Goal: Transaction & Acquisition: Purchase product/service

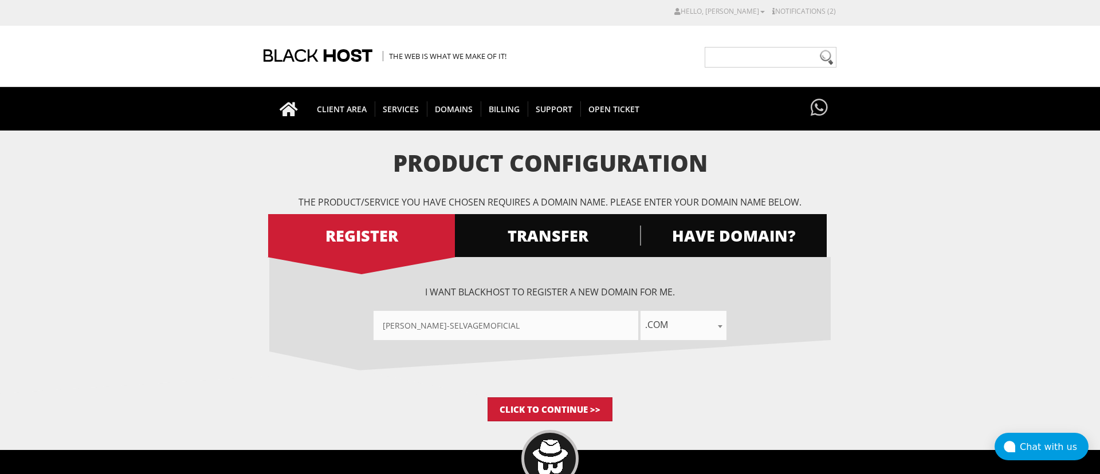
drag, startPoint x: 472, startPoint y: 322, endPoint x: 453, endPoint y: 323, distance: 18.9
click at [453, 323] on input"] "rosa-selvagemoficial" at bounding box center [506, 325] width 265 height 29
drag, startPoint x: 450, startPoint y: 324, endPoint x: 485, endPoint y: 325, distance: 34.4
click at [485, 325] on input"] "rosa-selvagemoficial" at bounding box center [506, 325] width 265 height 29
type input"] "rosa-selvagem"
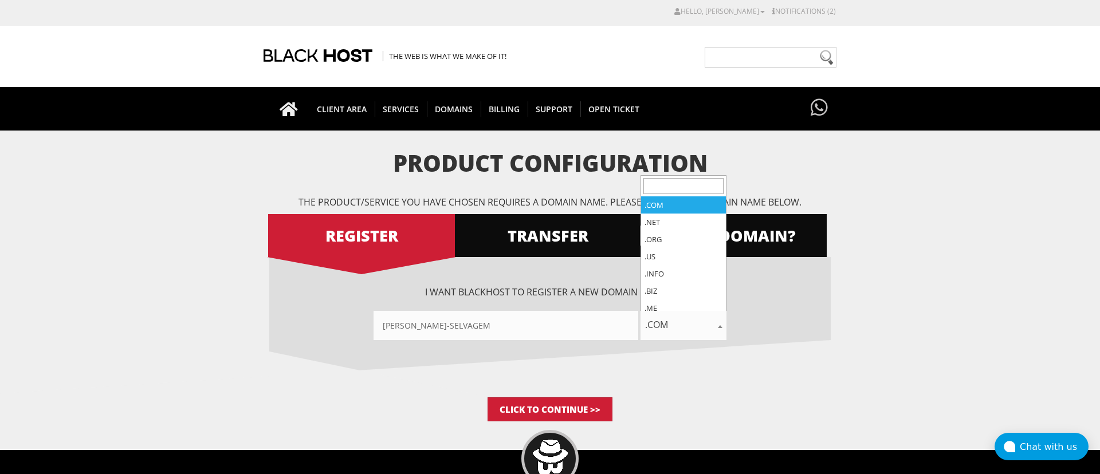
click at [673, 329] on span ".com" at bounding box center [683, 325] width 86 height 16
click at [673, 186] on input "search" at bounding box center [683, 186] width 80 height 16
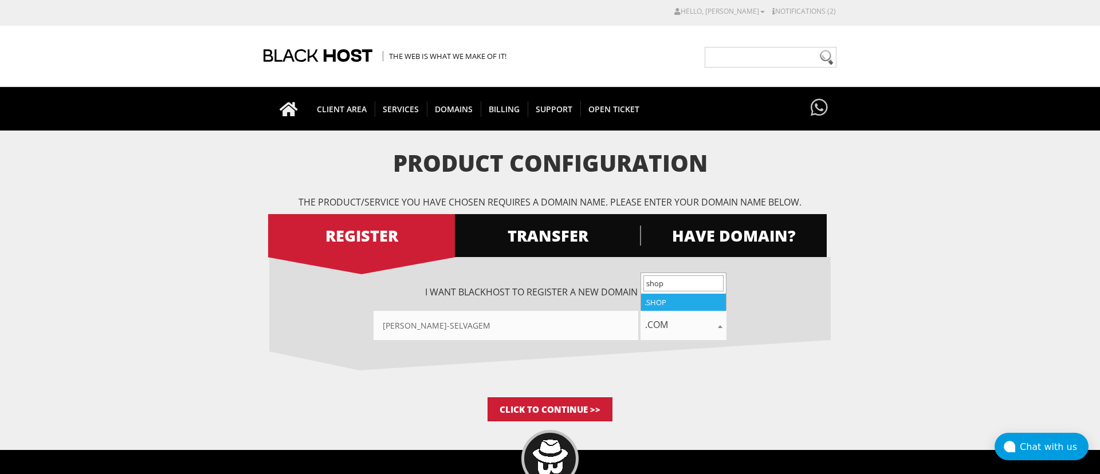
type input "shop"
select select ".shop"
click at [707, 238] on span "HAVE DOMAIN?" at bounding box center [733, 236] width 187 height 20
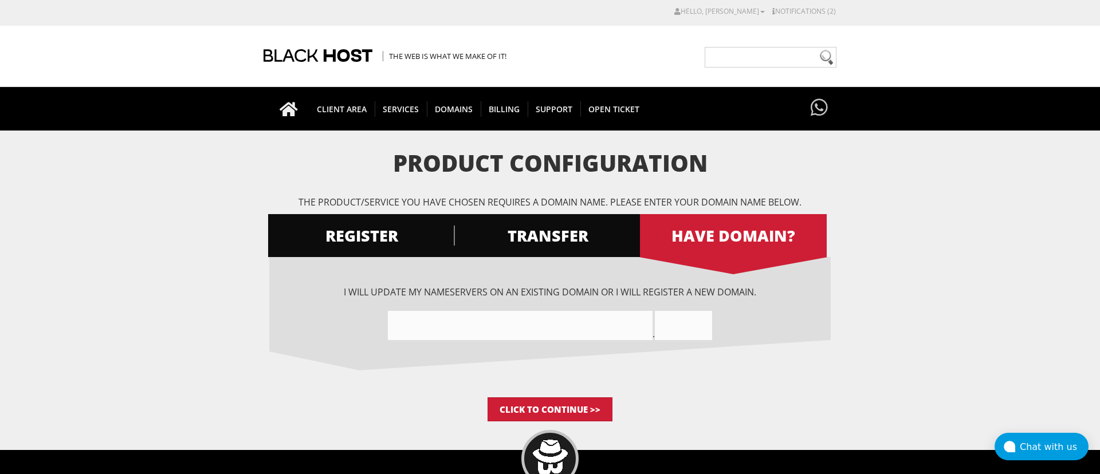
click at [472, 325] on input"] "text" at bounding box center [520, 325] width 265 height 29
type input"] "rosa-selvagem"
type input "shop"
click at [551, 407] on input "Click to Continue >>" at bounding box center [550, 410] width 125 height 24
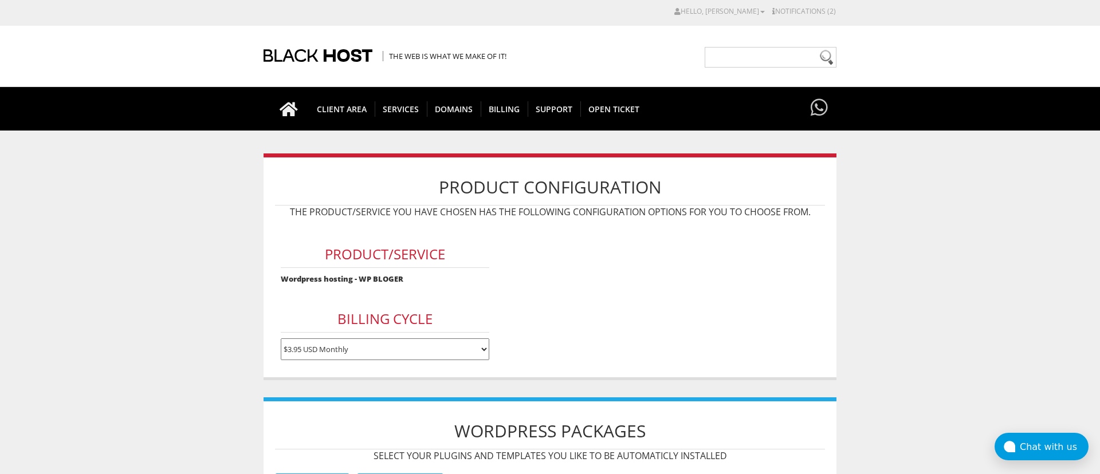
scroll to position [261, 0]
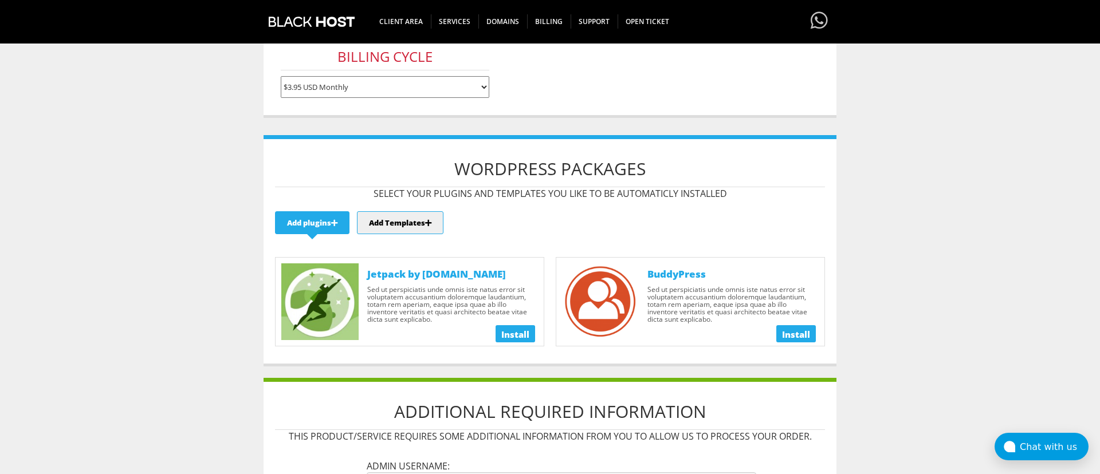
click at [503, 332] on span "Install" at bounding box center [515, 334] width 28 height 11
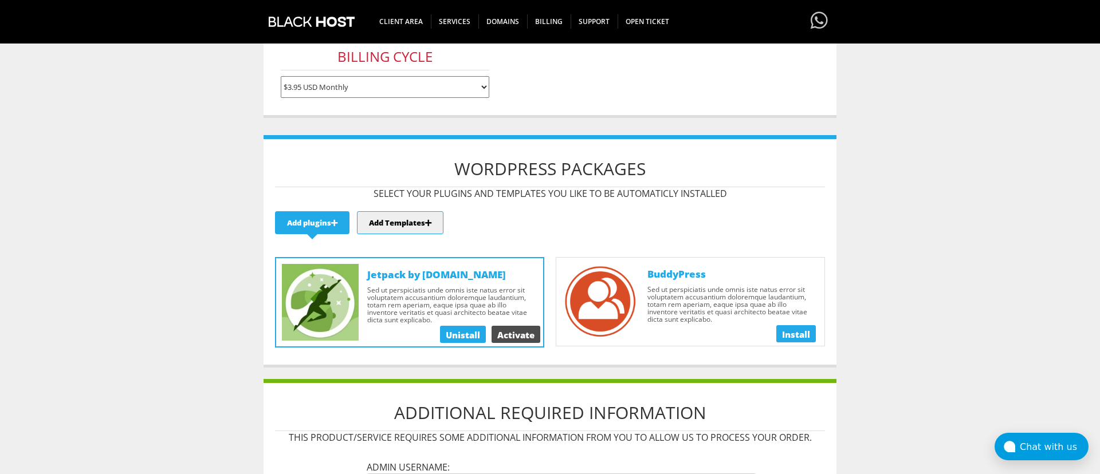
click at [791, 338] on span "Install" at bounding box center [796, 334] width 28 height 11
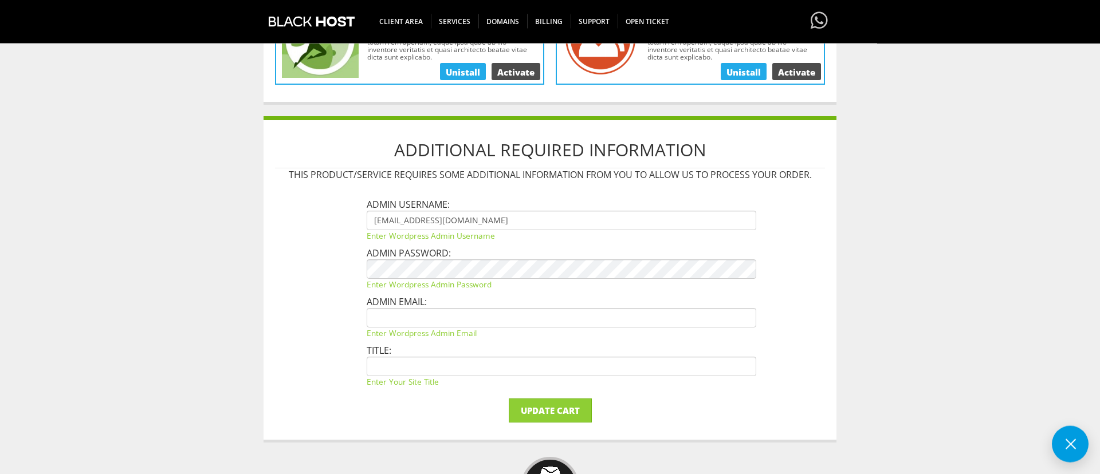
scroll to position [522, 0]
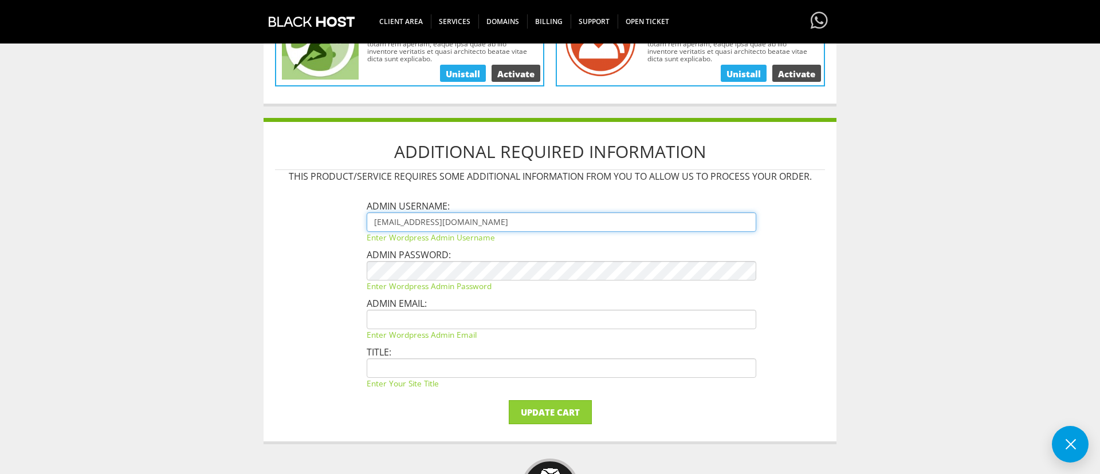
click at [419, 220] on input "larissaconta79@gmail.com" at bounding box center [562, 222] width 390 height 19
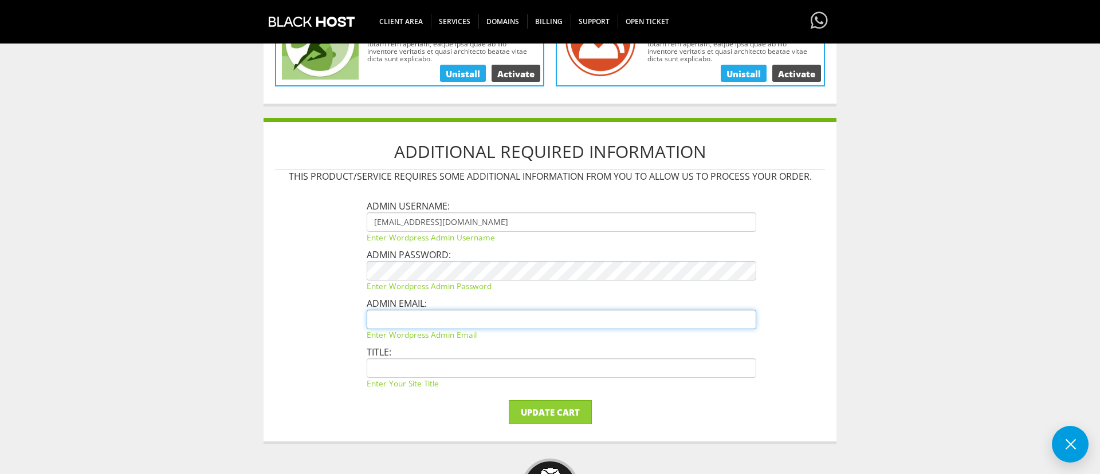
click at [462, 327] on input "text" at bounding box center [562, 319] width 390 height 19
paste input "larissaconta79@gmail.com"
type input "larissaconta79@gmail.com"
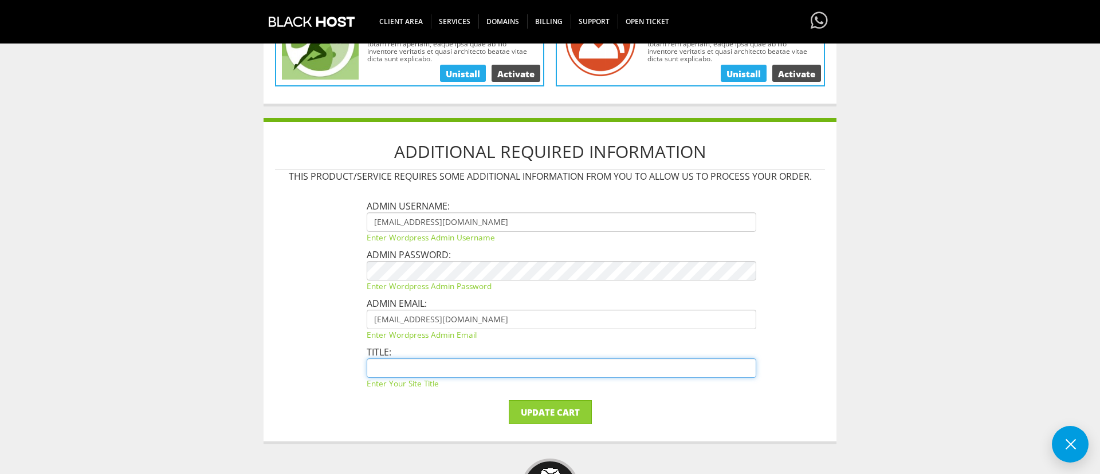
click at [423, 363] on input "text" at bounding box center [562, 368] width 390 height 19
click at [437, 367] on input "R" at bounding box center [562, 368] width 390 height 19
type input "Rosa Selvagem"
click at [545, 408] on input "Update Cart" at bounding box center [550, 412] width 83 height 24
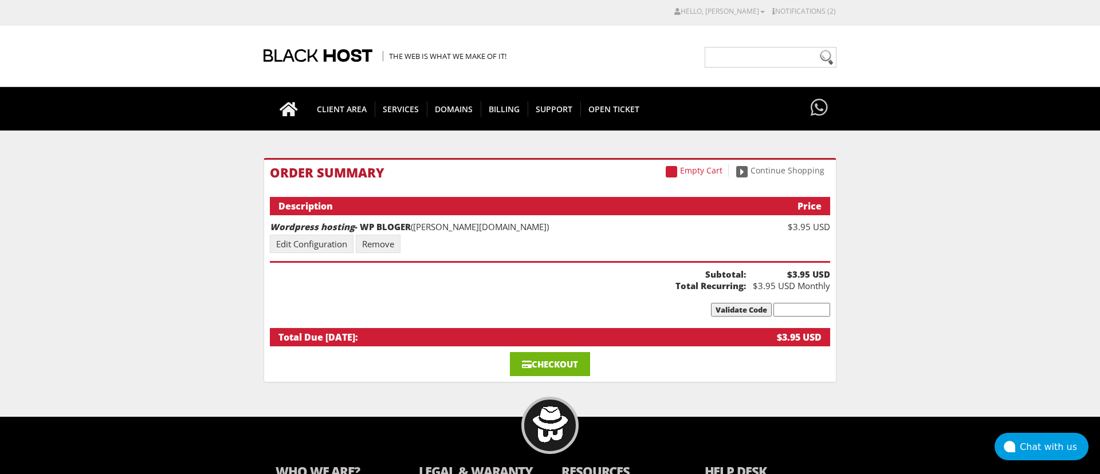
click at [552, 360] on link "Checkout" at bounding box center [550, 364] width 80 height 24
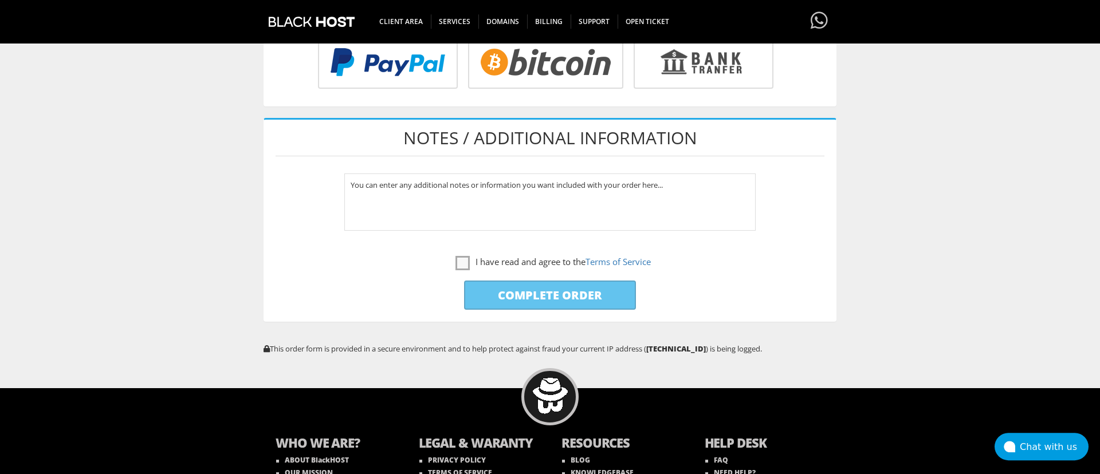
scroll to position [522, 0]
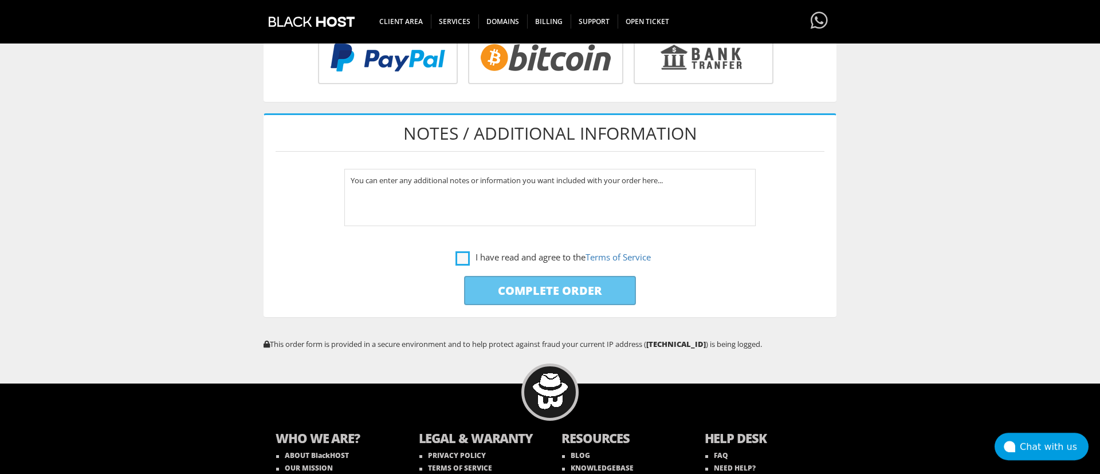
click at [455, 256] on label "I have read and agree to the Terms of Service" at bounding box center [552, 257] width 195 height 14
checkbox input "true"
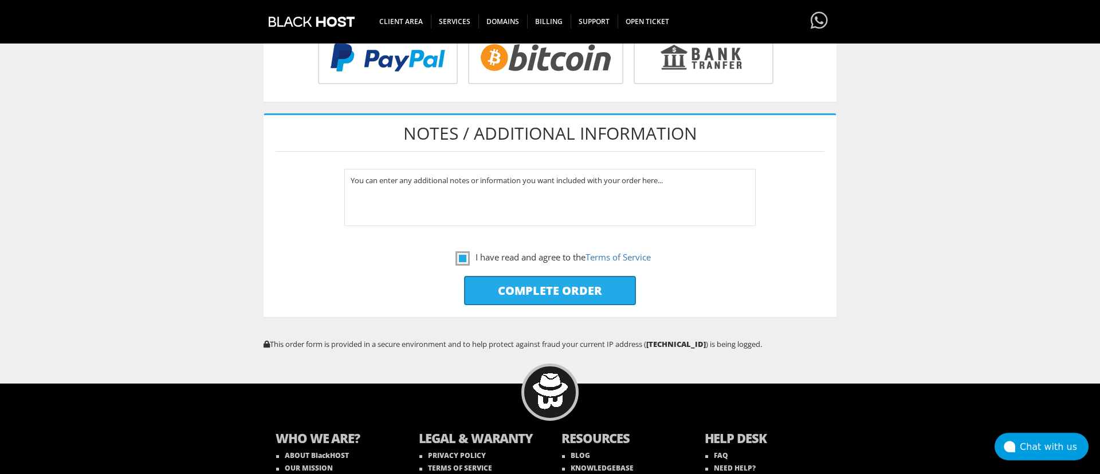
click at [510, 293] on input "Complete Order" at bounding box center [550, 290] width 172 height 29
type input "Please Wait..."
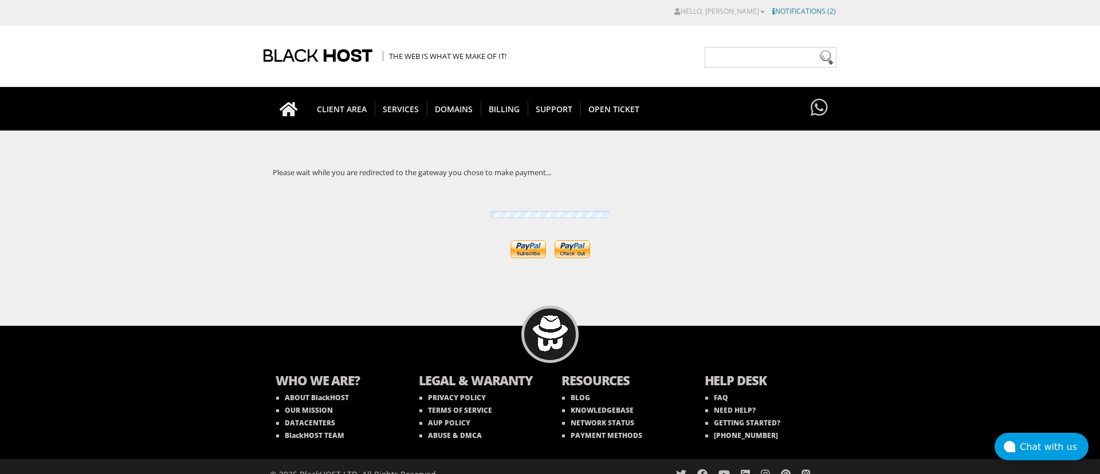
click at [787, 9] on link "Notifications (2)" at bounding box center [804, 11] width 64 height 10
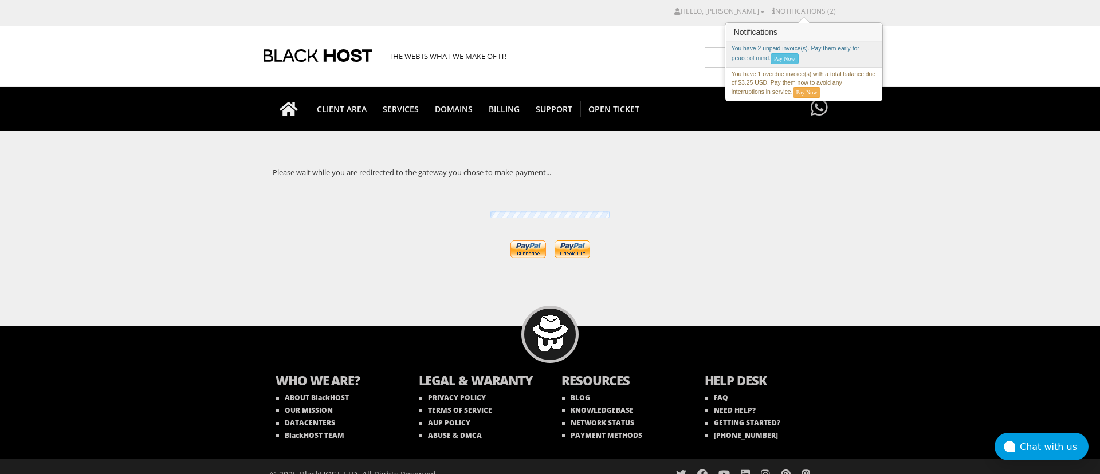
click at [822, 44] on div "You have 2 unpaid invoice(s). Pay them early for peace of mind. Pay Now" at bounding box center [804, 55] width 156 height 26
click at [792, 60] on link "Pay Now" at bounding box center [785, 58] width 28 height 11
